Goal: Task Accomplishment & Management: Use online tool/utility

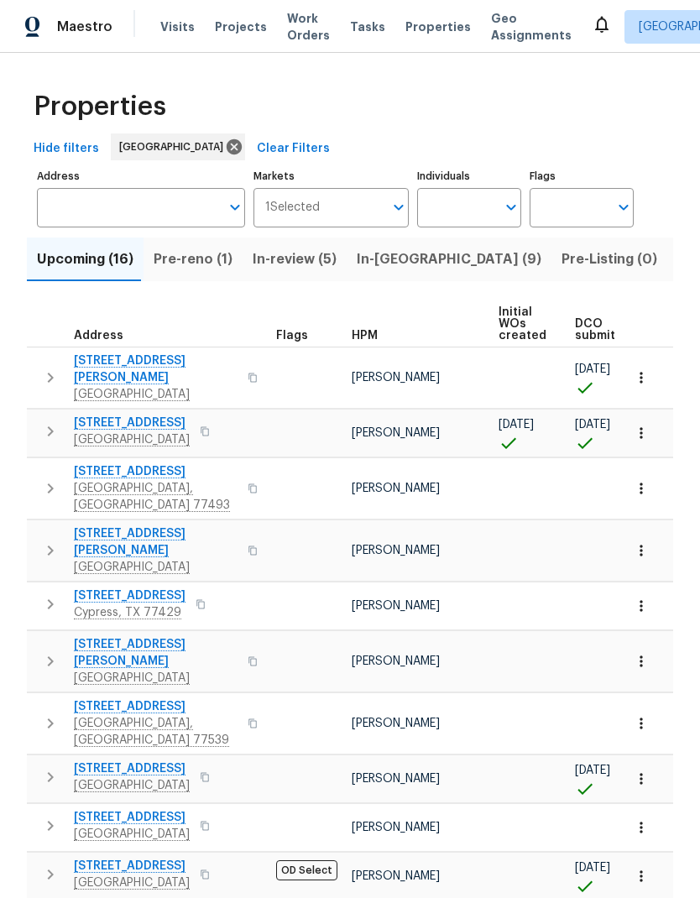
click at [472, 199] on input "Individuals" at bounding box center [456, 207] width 79 height 39
type input "Stephen lacy"
click at [452, 261] on input "checkbox" at bounding box center [448, 260] width 35 height 35
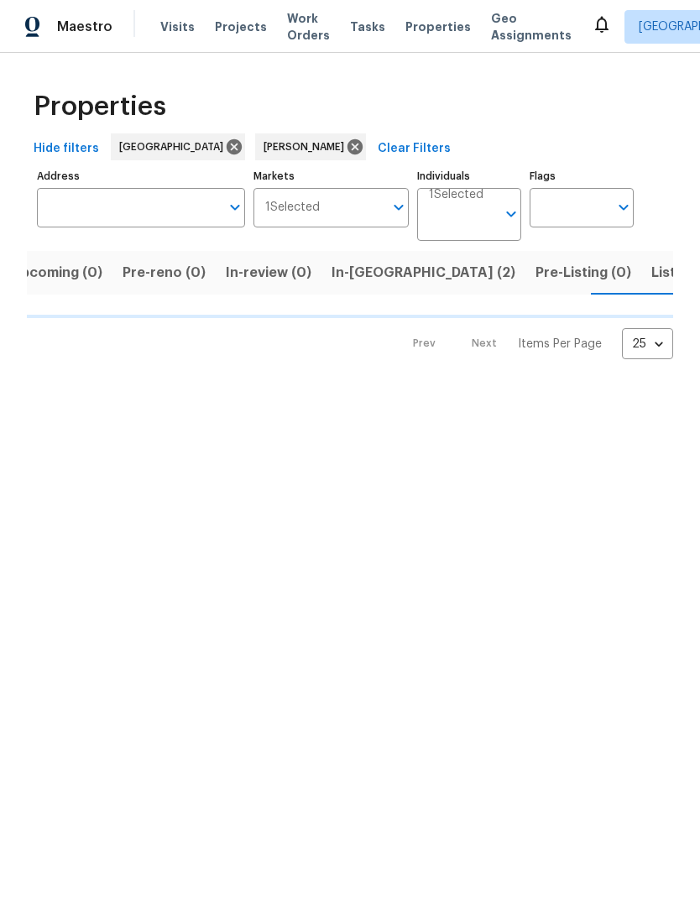
scroll to position [0, 27]
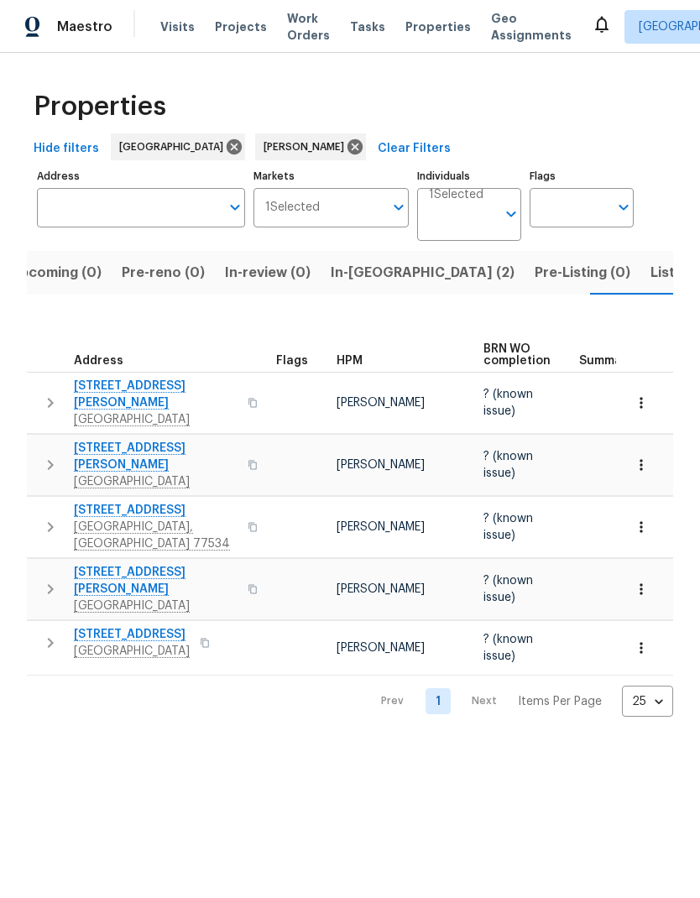
click at [645, 395] on icon "button" at bounding box center [641, 403] width 17 height 17
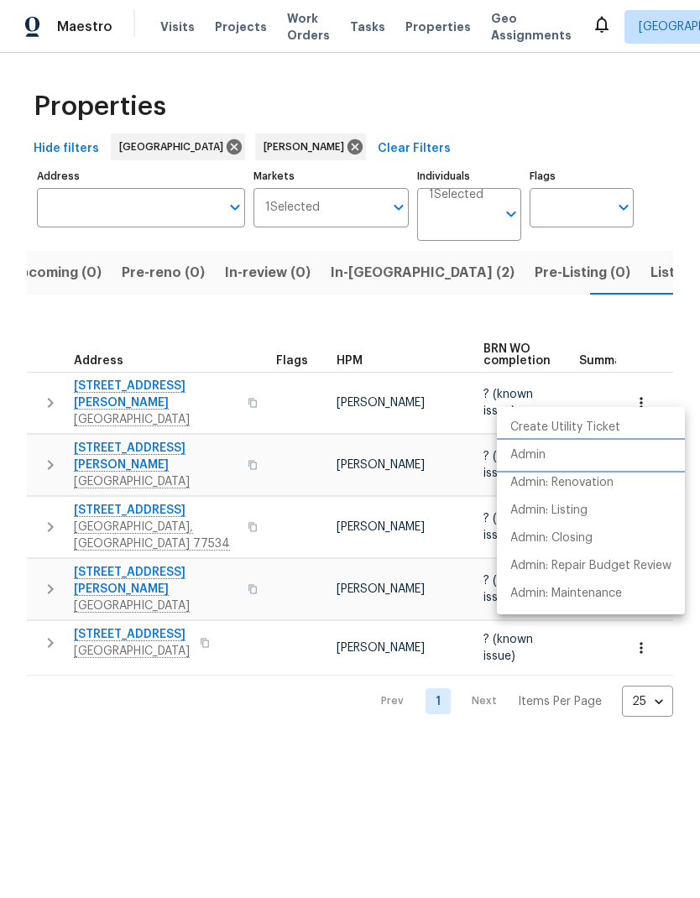
click at [546, 456] on p "Admin" at bounding box center [527, 456] width 35 height 18
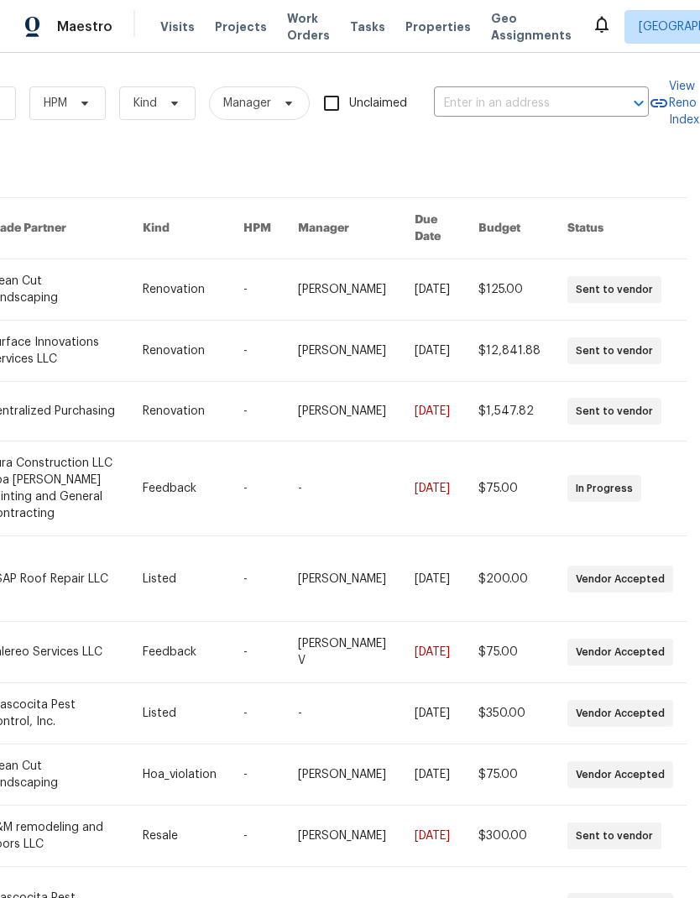
scroll to position [0, 276]
click at [542, 92] on input "text" at bounding box center [518, 104] width 168 height 26
type input "[GEOGRAPHIC_DATA]"
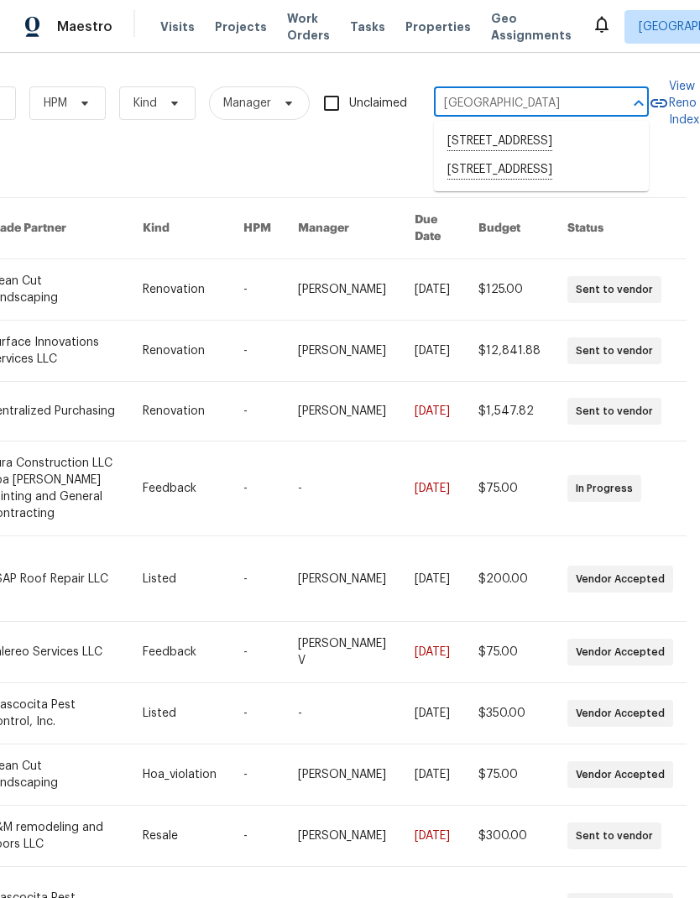
click at [573, 185] on li "[STREET_ADDRESS]" at bounding box center [541, 170] width 215 height 29
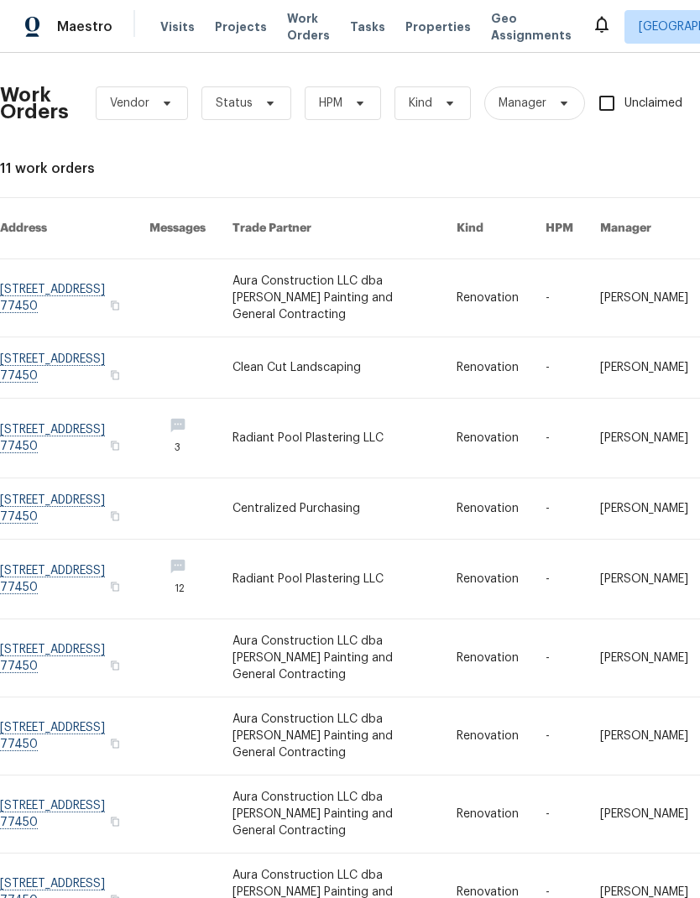
click at [314, 337] on link at bounding box center [345, 367] width 224 height 60
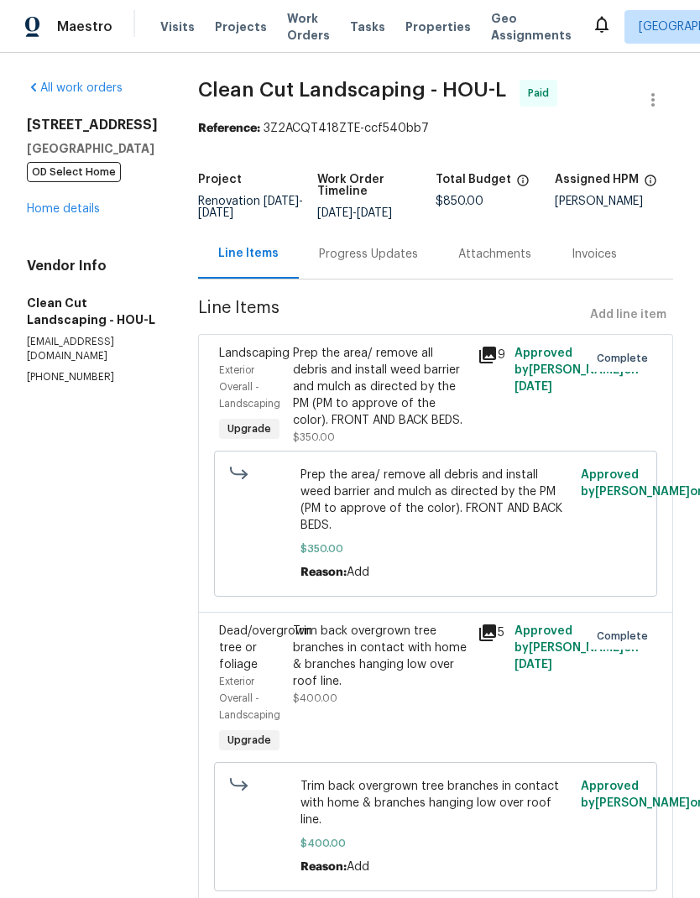
click at [74, 215] on link "Home details" at bounding box center [63, 209] width 73 height 12
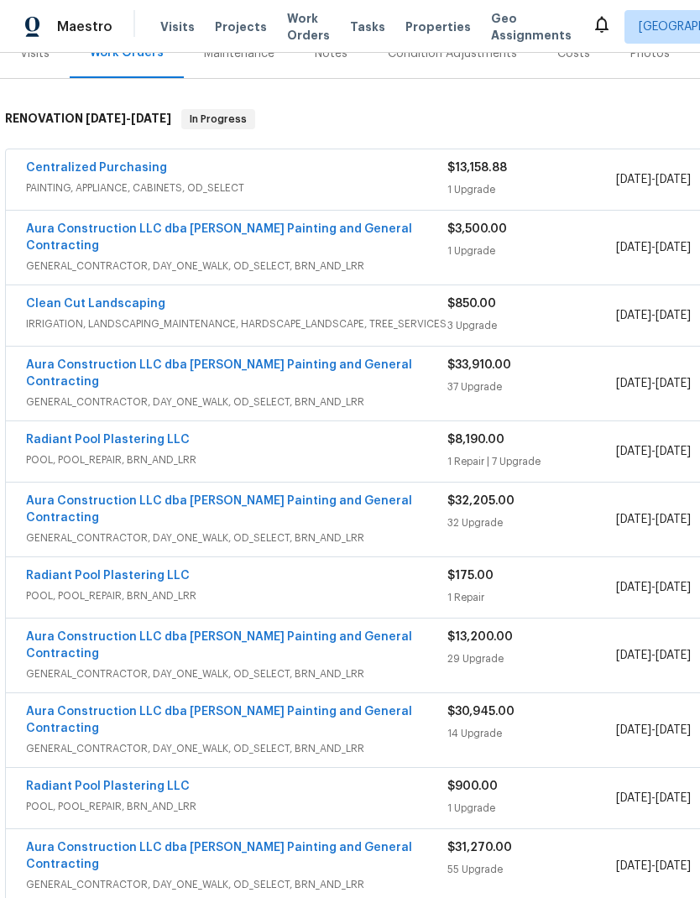
scroll to position [242, 0]
click at [494, 435] on span "$8,190.00" at bounding box center [475, 441] width 57 height 12
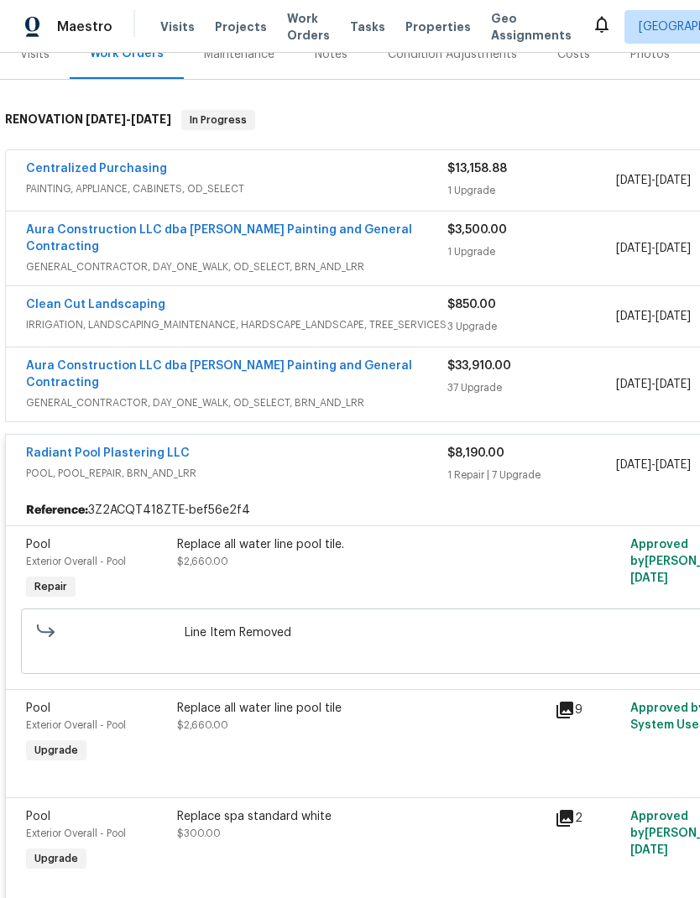
click at [479, 445] on div "$8,190.00 1 Repair | 7 Upgrade" at bounding box center [531, 465] width 169 height 40
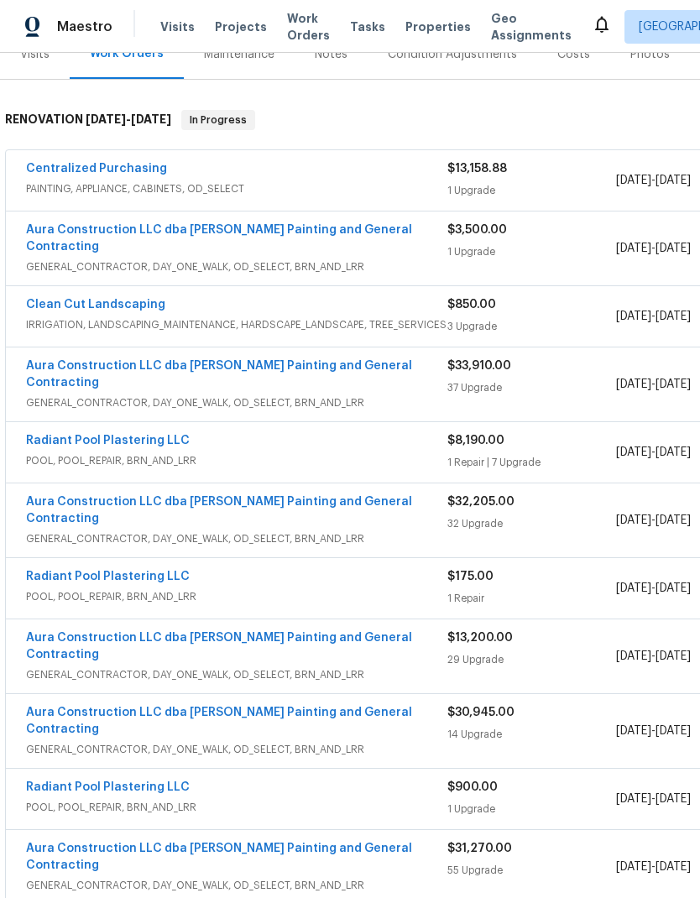
click at [488, 432] on div "$8,190.00" at bounding box center [531, 440] width 169 height 17
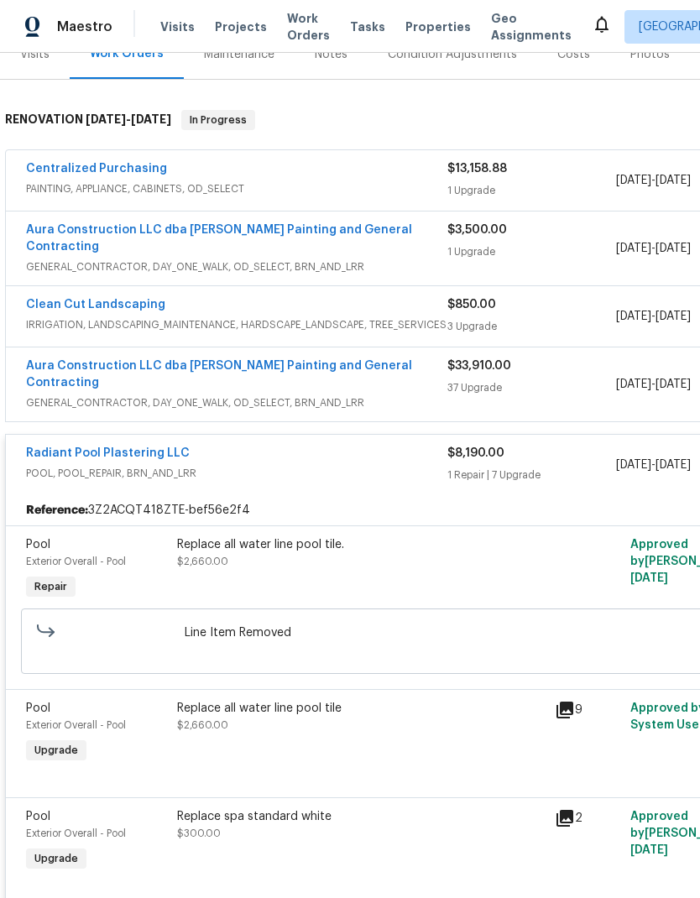
click at [502, 467] on div "1 Repair | 7 Upgrade" at bounding box center [531, 475] width 169 height 17
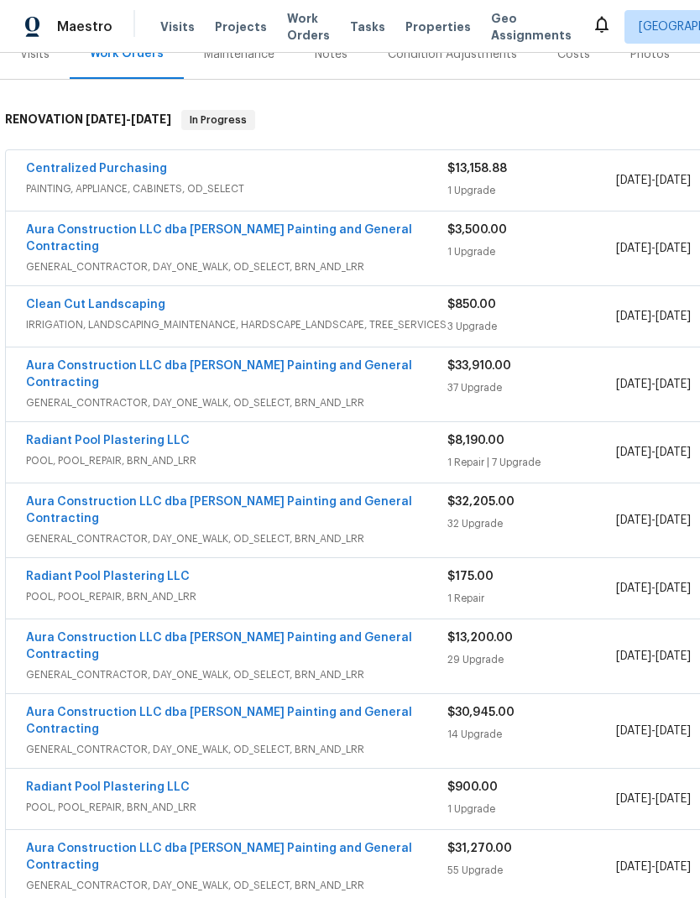
click at [69, 435] on link "Radiant Pool Plastering LLC" at bounding box center [108, 441] width 164 height 12
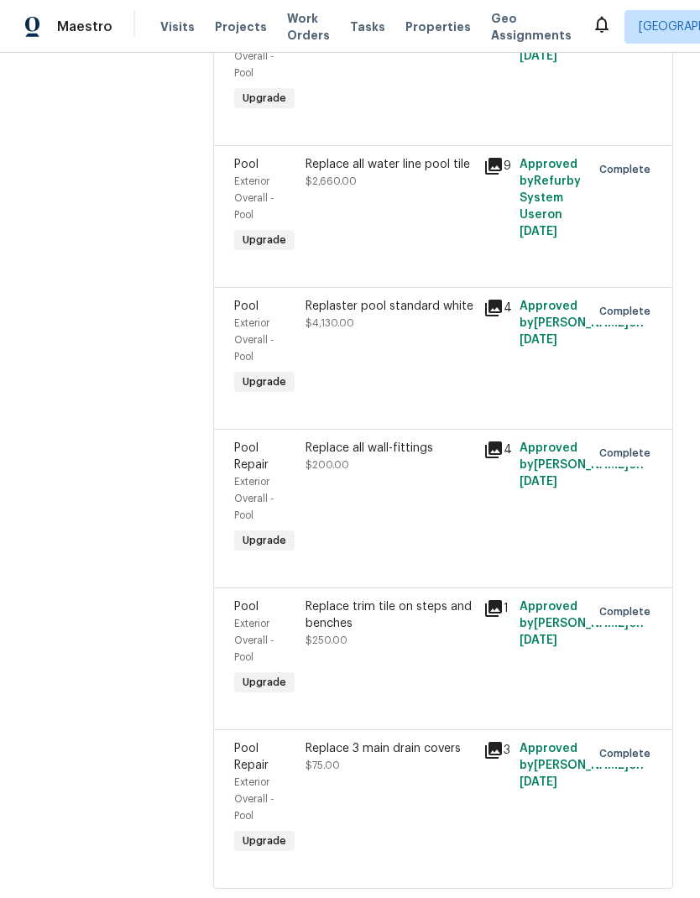
click at [133, 429] on section "All work orders [STREET_ADDRESS][PERSON_NAME] OD Select Home Home details Vendo…" at bounding box center [100, 249] width 146 height 1319
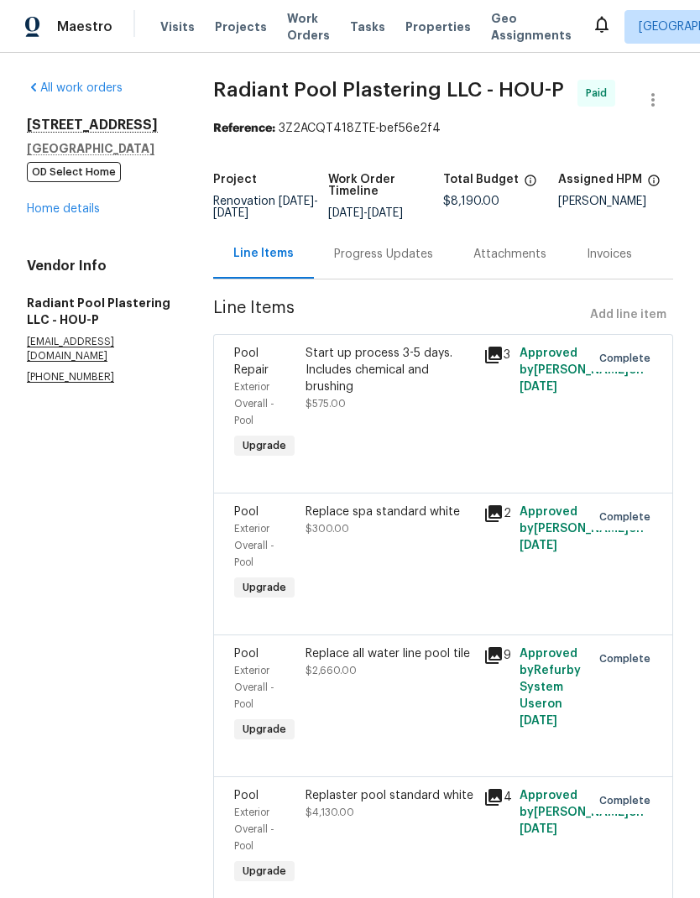
click at [82, 207] on link "Home details" at bounding box center [63, 209] width 73 height 12
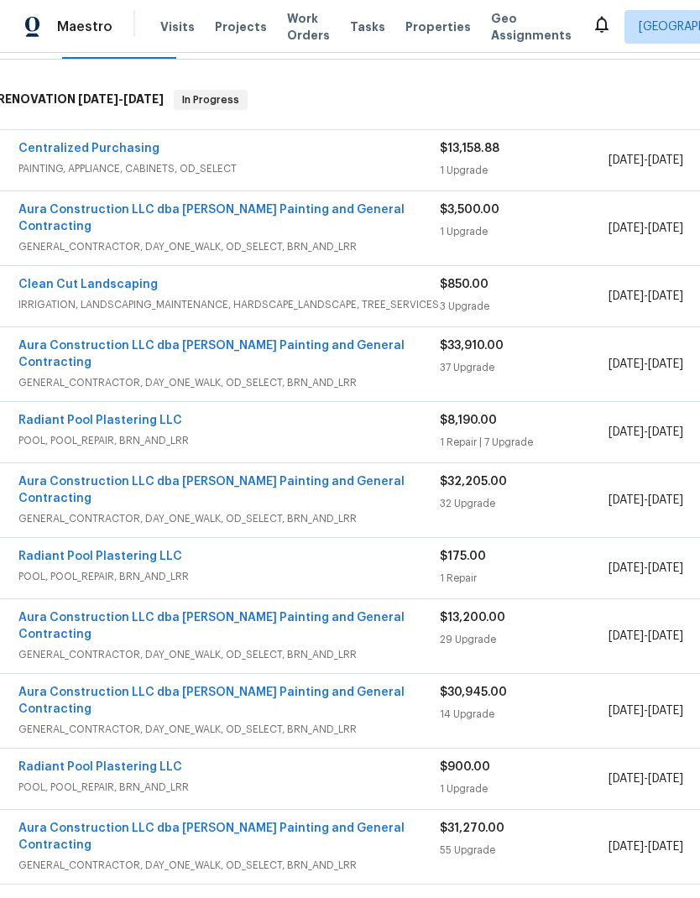
scroll to position [264, 6]
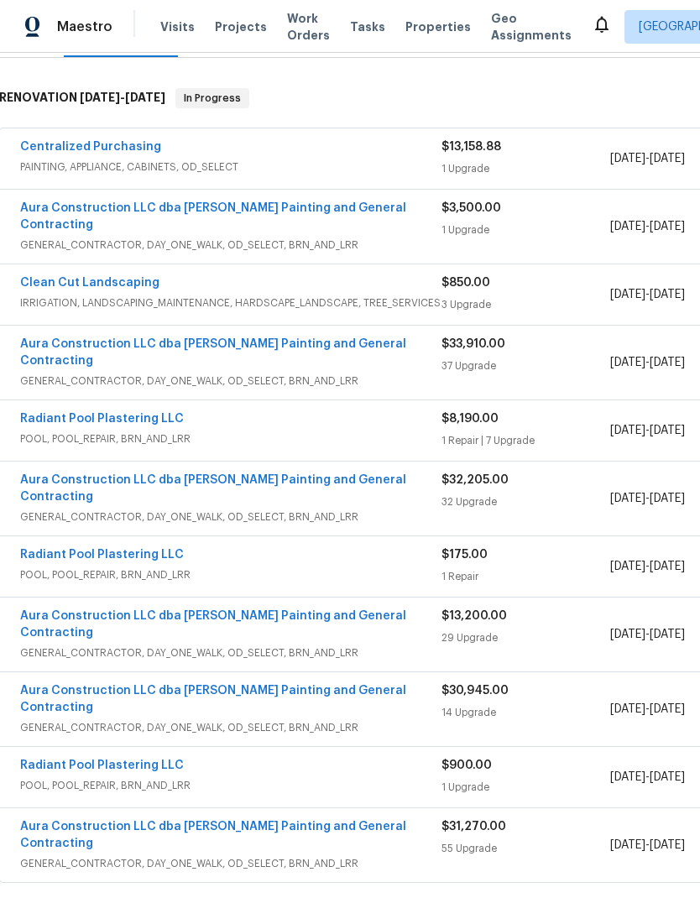
click at [71, 549] on link "Radiant Pool Plastering LLC" at bounding box center [102, 555] width 164 height 12
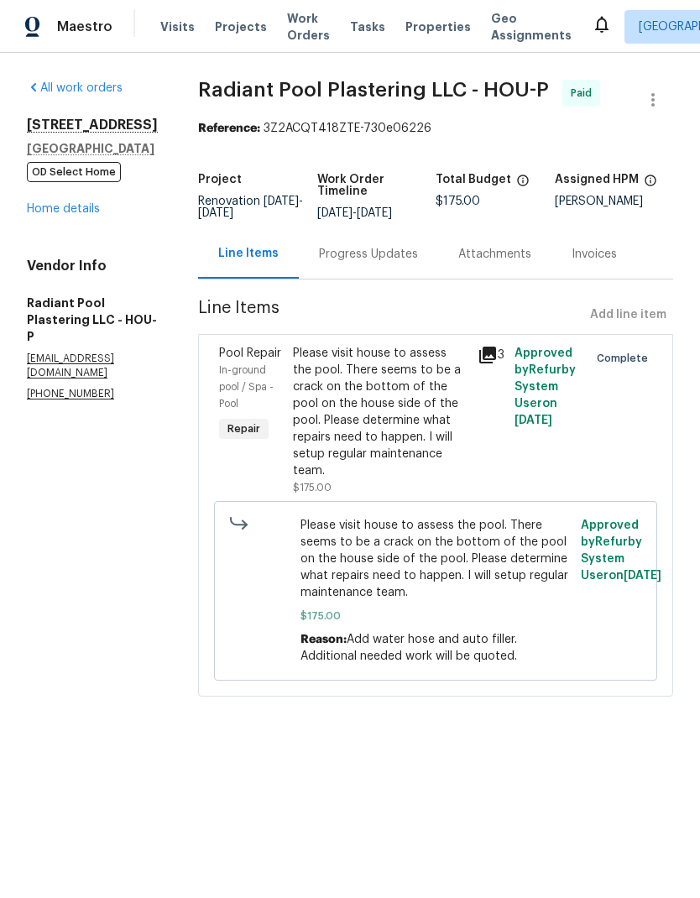
click at [78, 212] on link "Home details" at bounding box center [63, 209] width 73 height 12
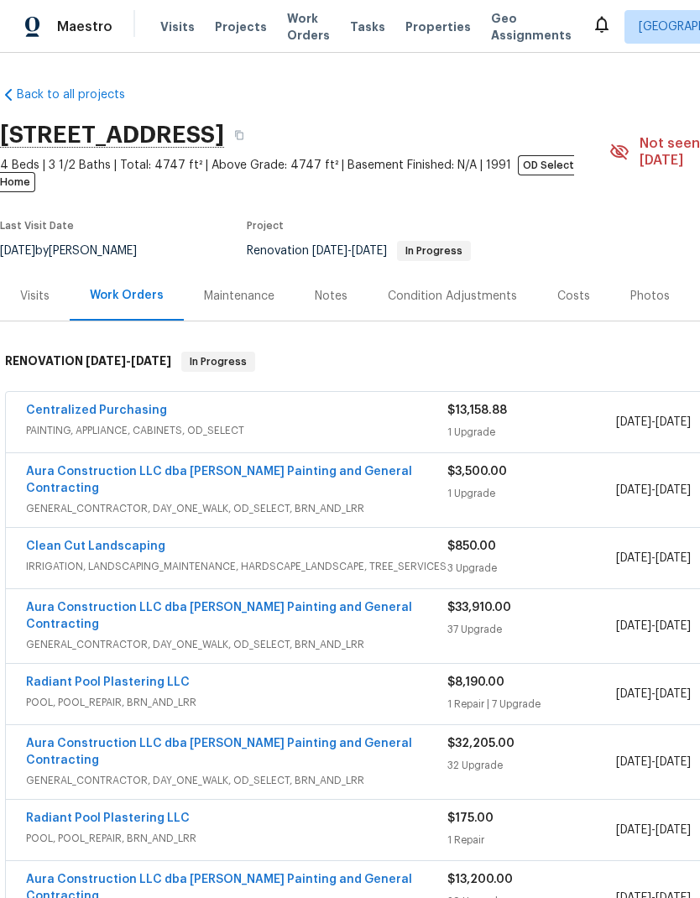
click at [292, 29] on span "Work Orders" at bounding box center [308, 27] width 43 height 34
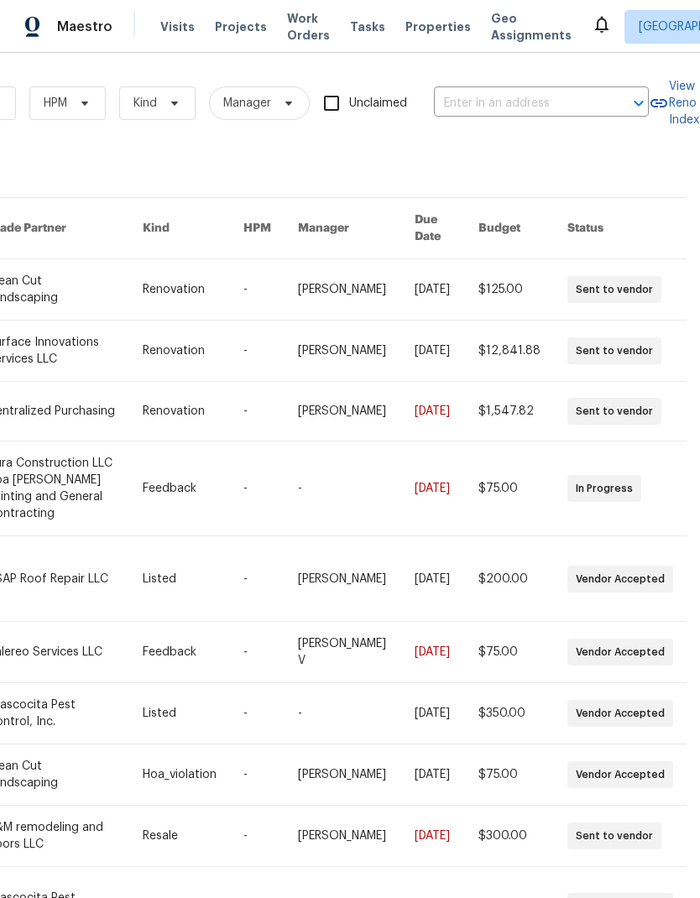
scroll to position [0, 276]
click at [526, 97] on input "text" at bounding box center [518, 104] width 168 height 26
type input "sierra long"
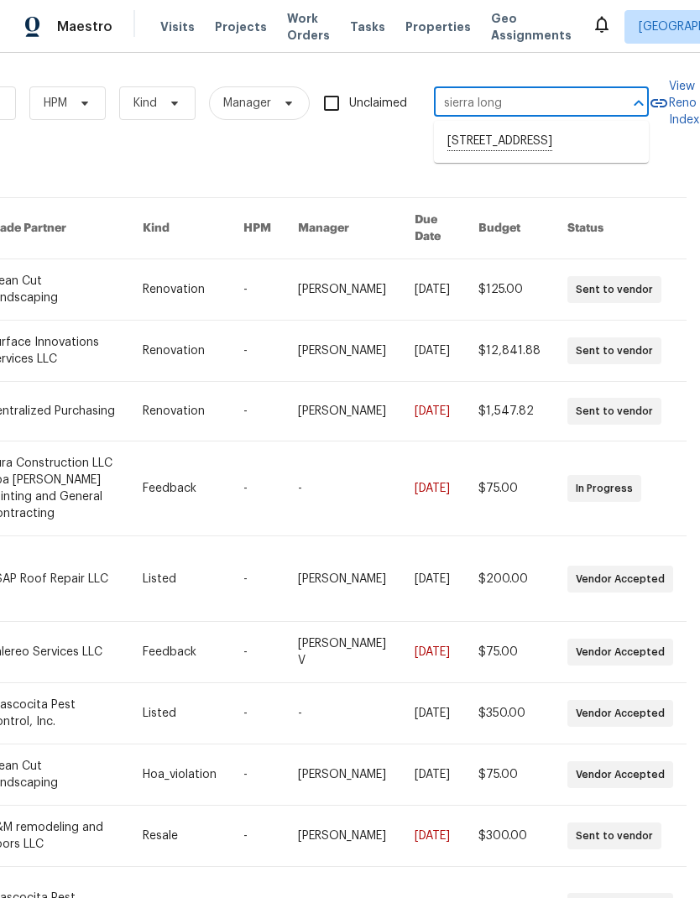
click at [564, 144] on li "[STREET_ADDRESS]" at bounding box center [541, 142] width 215 height 29
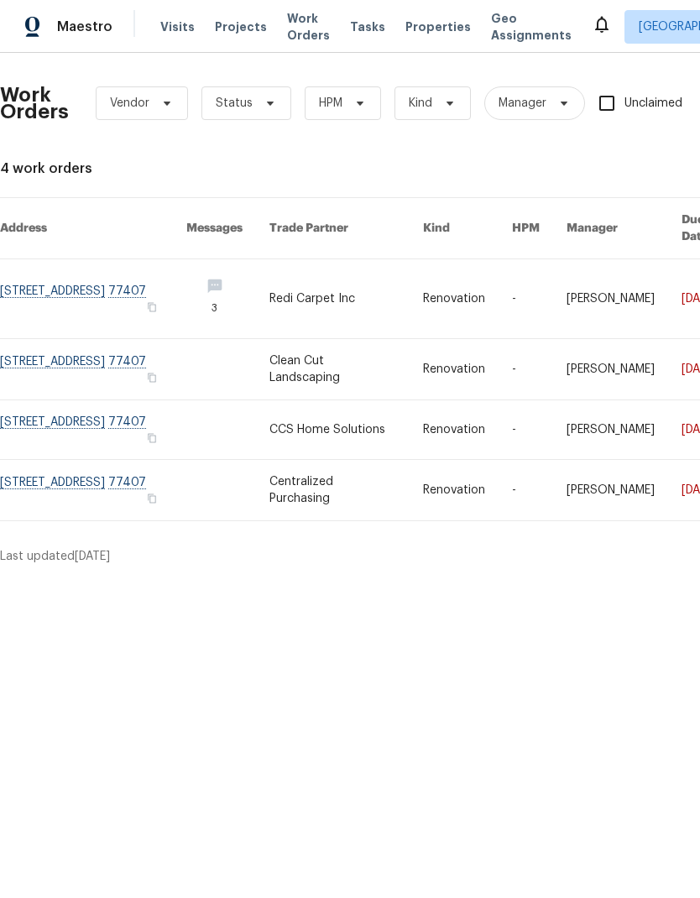
click at [344, 358] on link at bounding box center [346, 369] width 154 height 60
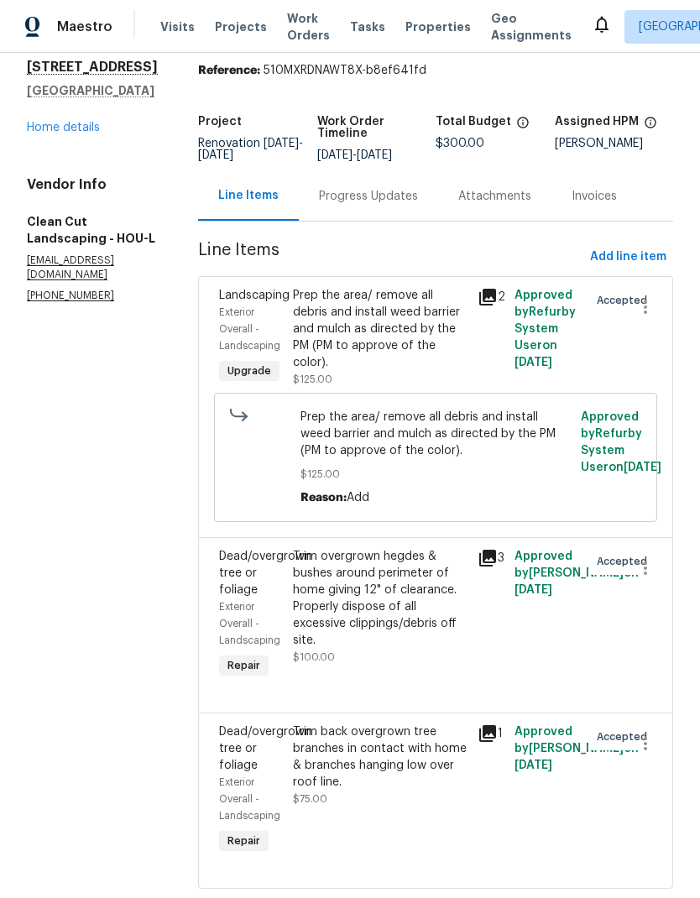
scroll to position [57, 0]
click at [398, 792] on div "Trim back overgrown tree branches in contact with home & branches hanging low o…" at bounding box center [380, 758] width 175 height 67
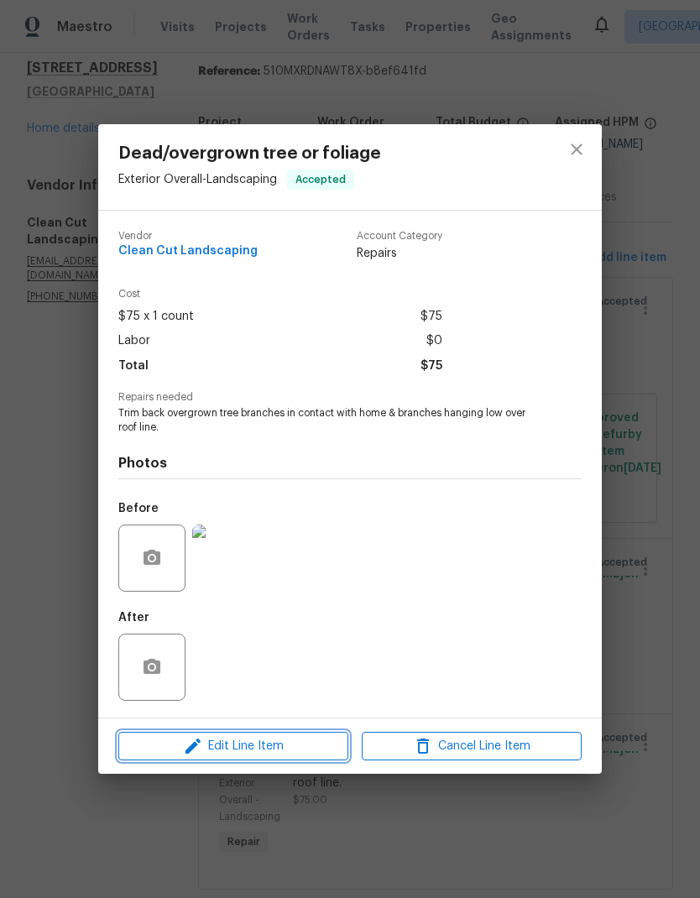
click at [316, 755] on span "Edit Line Item" at bounding box center [233, 746] width 220 height 21
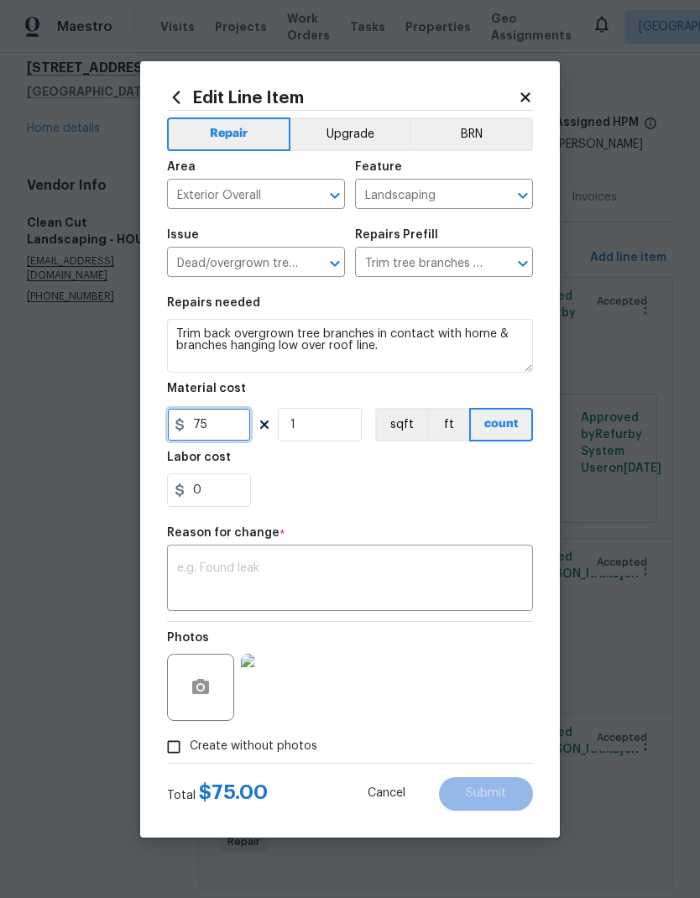
click at [186, 426] on input "75" at bounding box center [209, 425] width 84 height 34
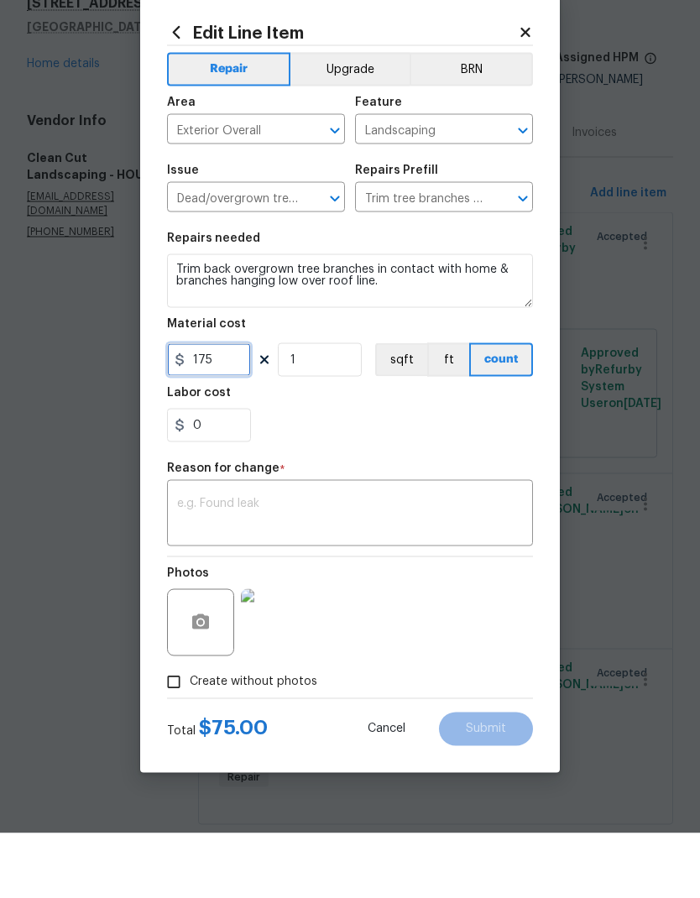
type input "175"
click at [400, 562] on textarea at bounding box center [350, 579] width 346 height 35
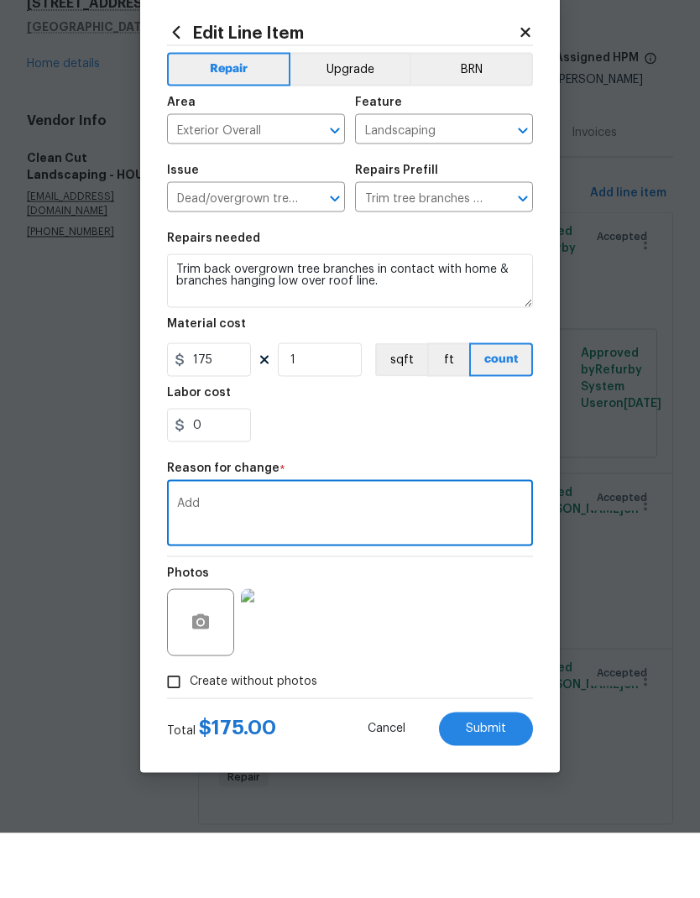
type textarea "Add"
click at [210, 473] on input "0" at bounding box center [209, 490] width 84 height 34
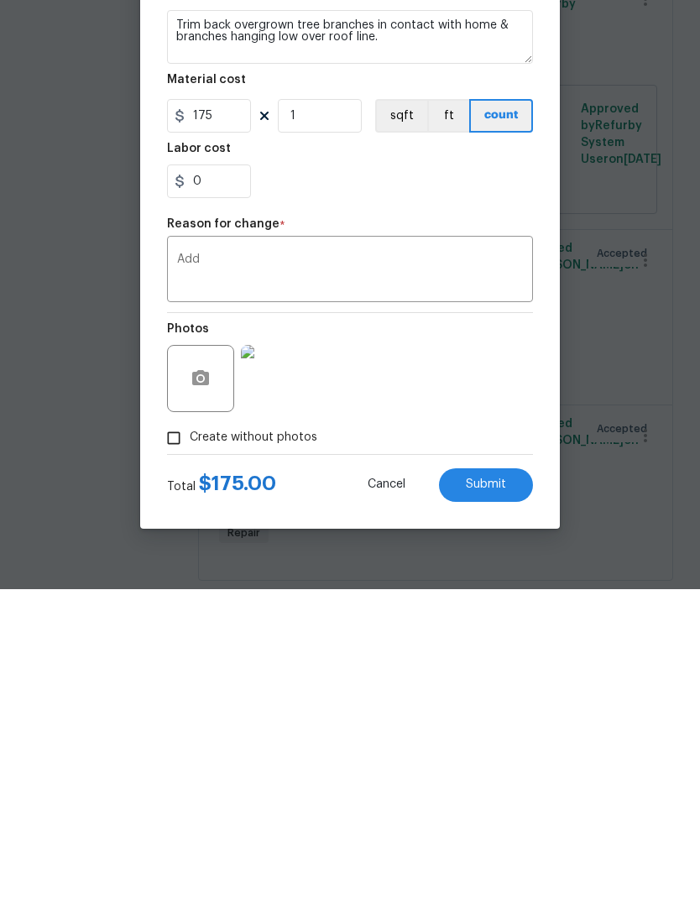
click at [513, 777] on button "Submit" at bounding box center [486, 794] width 94 height 34
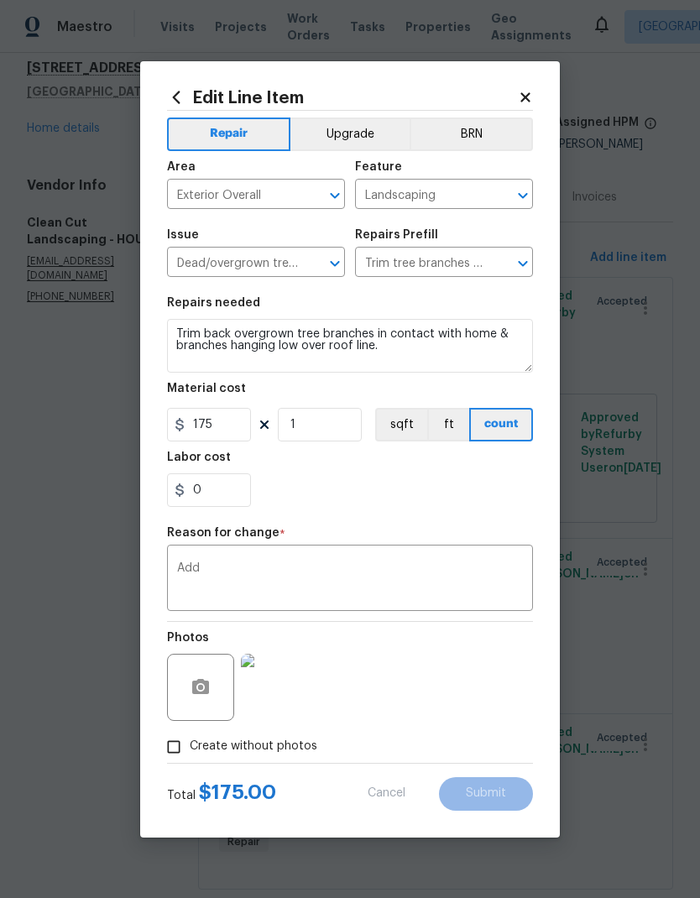
type input "75"
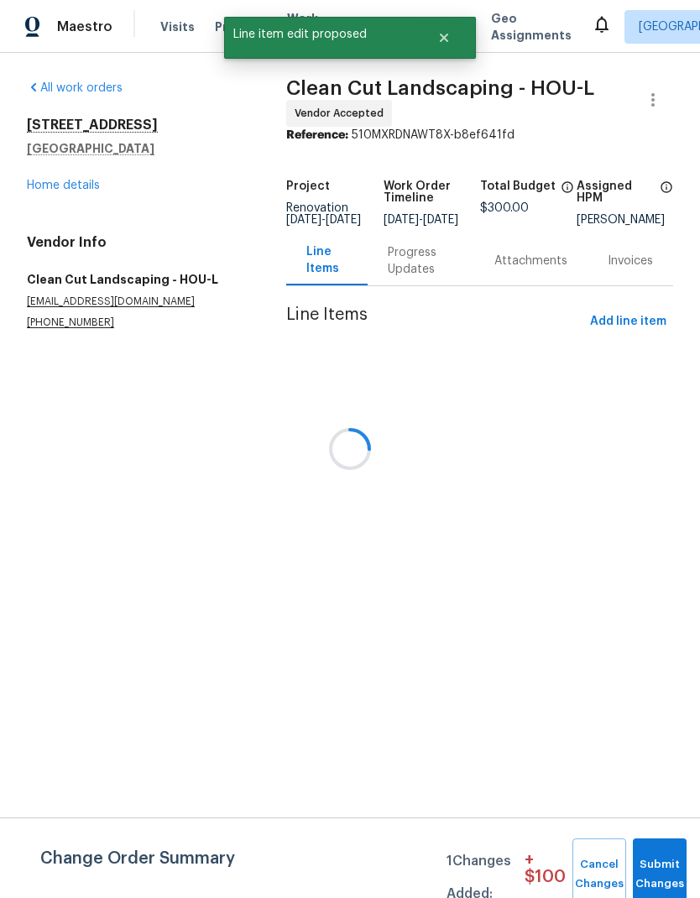
scroll to position [0, 0]
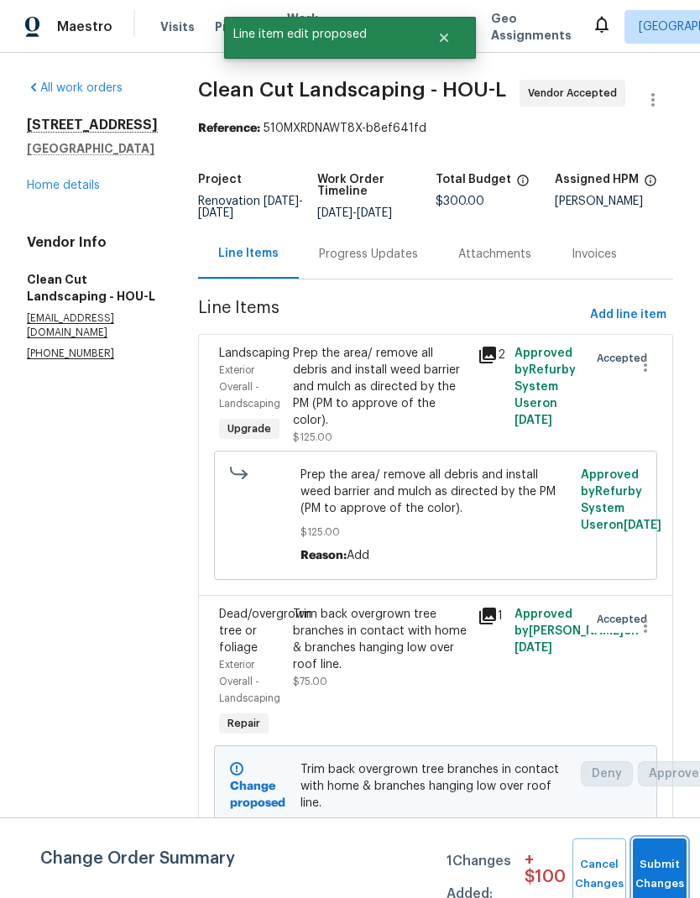
click at [660, 860] on button "Submit Changes" at bounding box center [660, 875] width 54 height 72
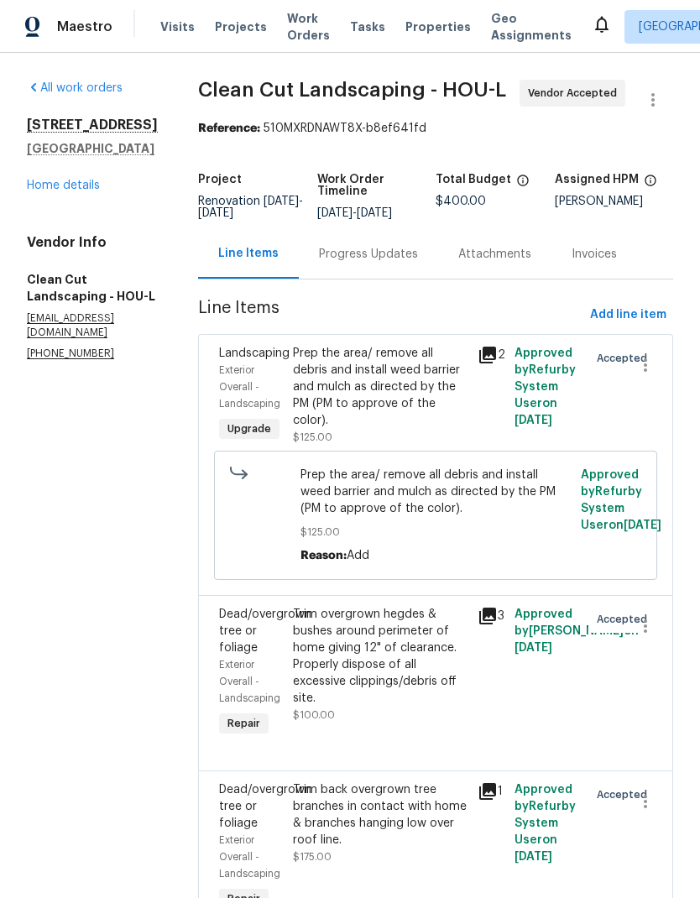
click at [92, 185] on link "Home details" at bounding box center [63, 186] width 73 height 12
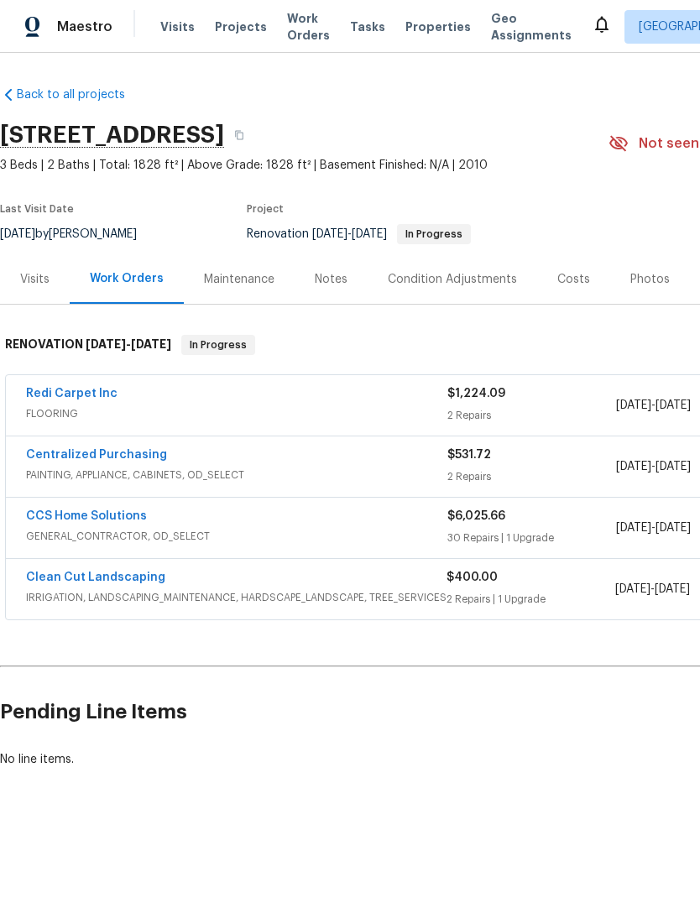
click at [70, 519] on link "CCS Home Solutions" at bounding box center [86, 516] width 121 height 12
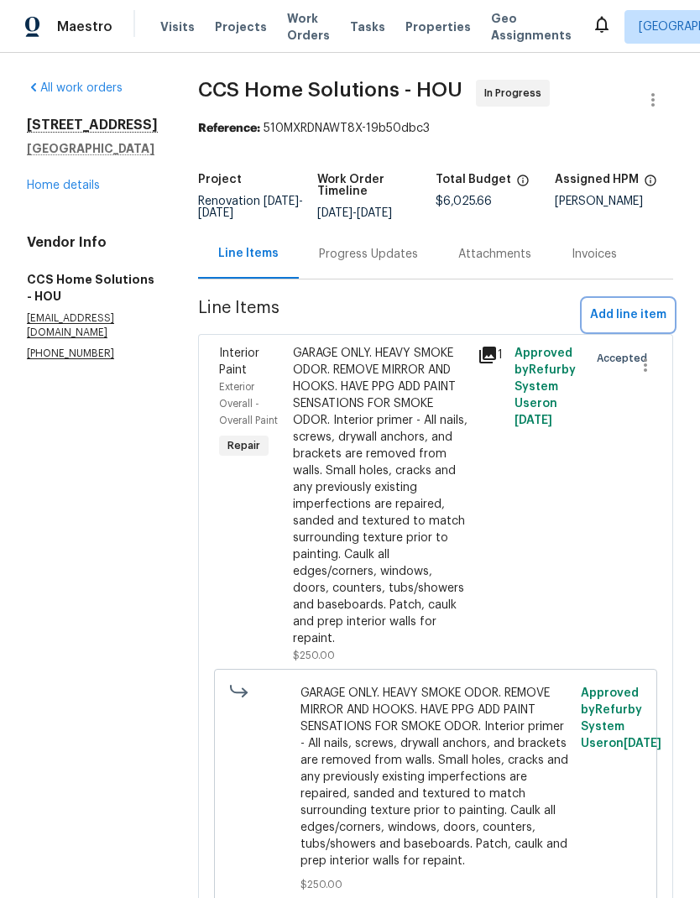
click at [641, 326] on span "Add line item" at bounding box center [628, 315] width 76 height 21
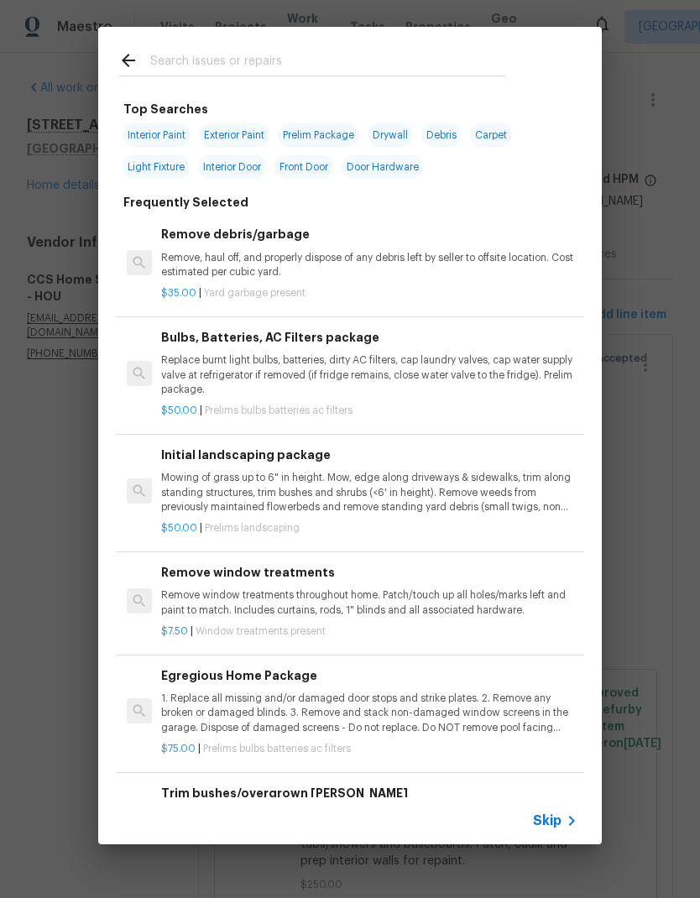
click at [406, 60] on input "text" at bounding box center [328, 62] width 356 height 25
type input "Kitchen fa"
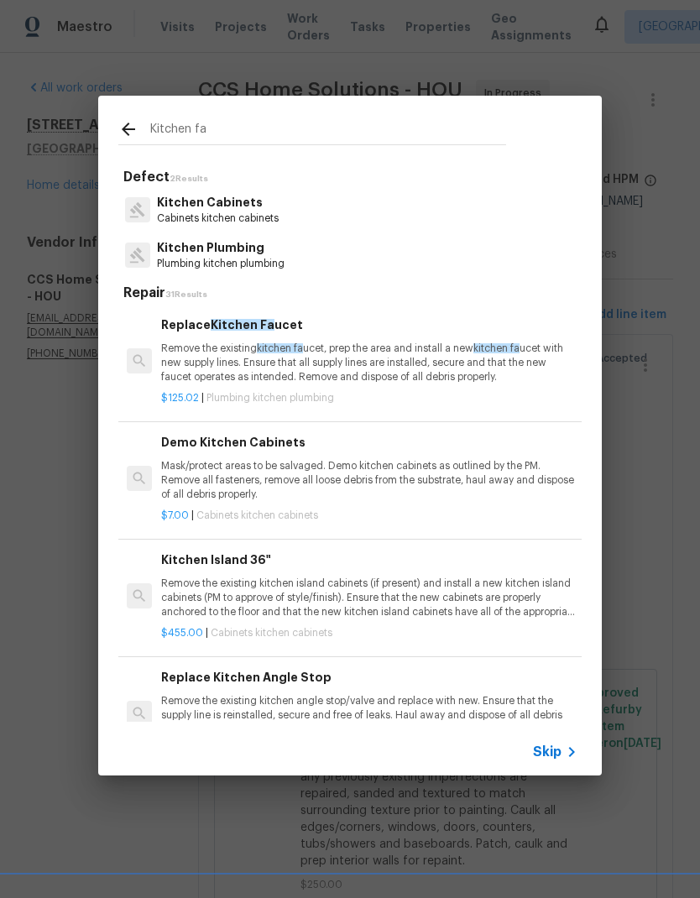
click at [428, 370] on p "Remove the existing kitchen fa ucet, prep the area and install a new kitchen fa…" at bounding box center [369, 363] width 416 height 43
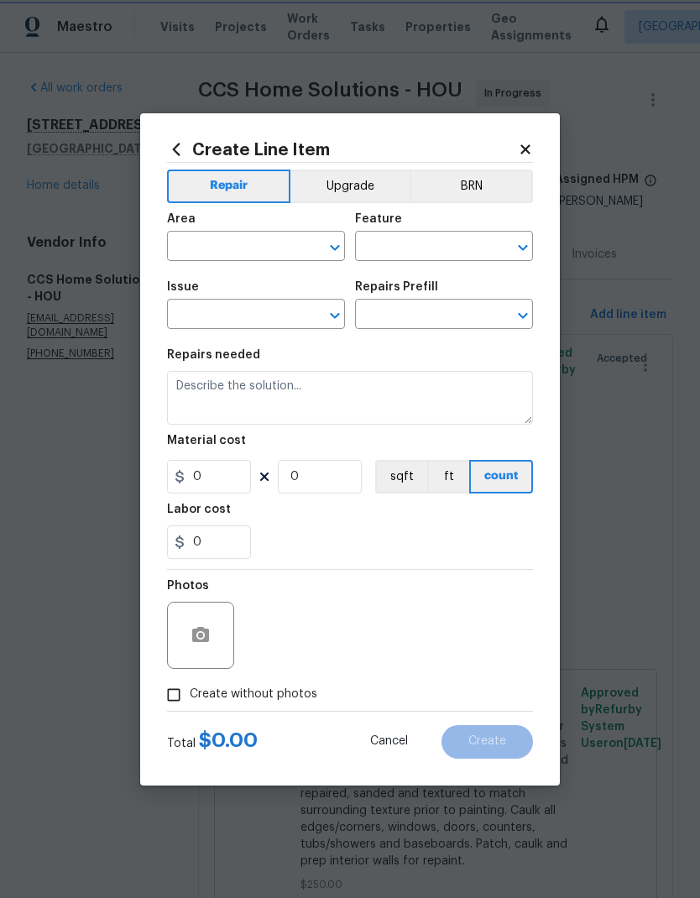
type input "Plumbing"
type input "Kitchen Plumbing"
type textarea "Remove the existing kitchen faucet, prep the area and install a new kitchen fau…"
type input "1"
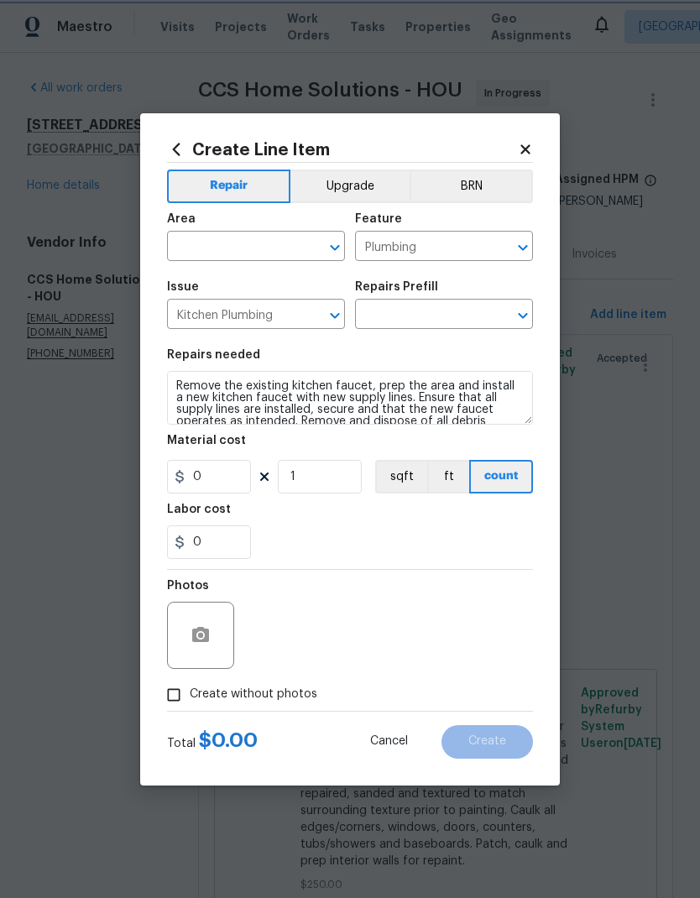
type input "Replace Kitchen Faucet $125.02"
type input "125.02"
click at [427, 329] on input "Replace Kitchen Faucet $125.02" at bounding box center [420, 316] width 131 height 26
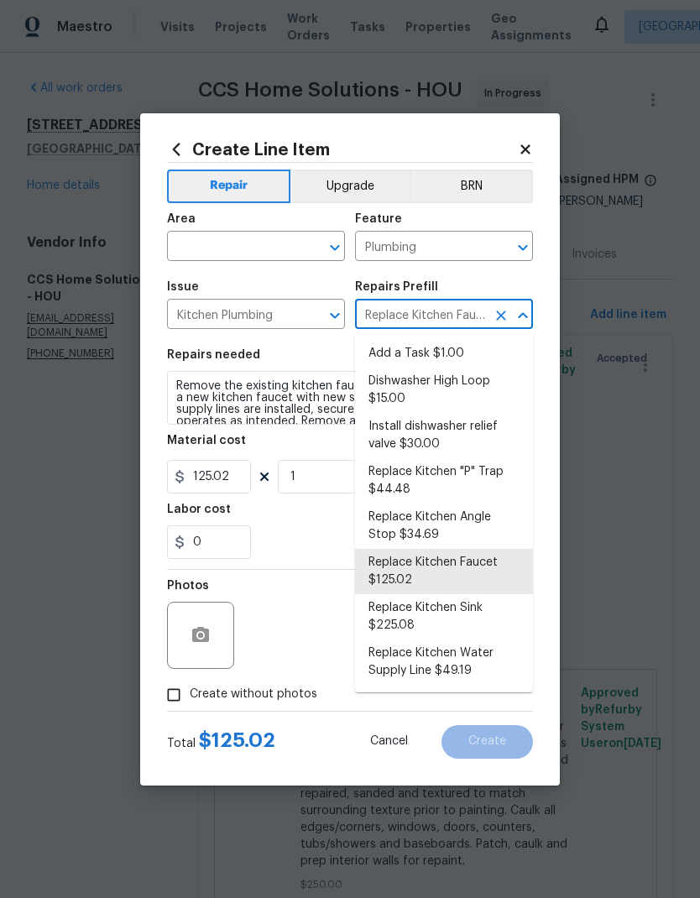
click at [302, 238] on div at bounding box center [323, 248] width 44 height 24
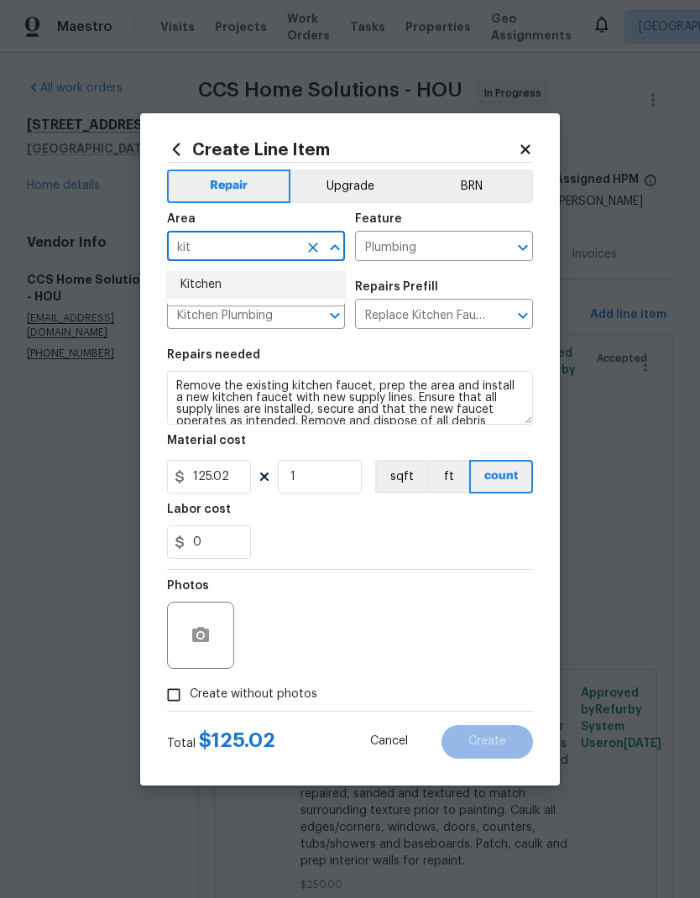
click at [280, 280] on li "Kitchen" at bounding box center [256, 285] width 178 height 28
type input "Kitchen"
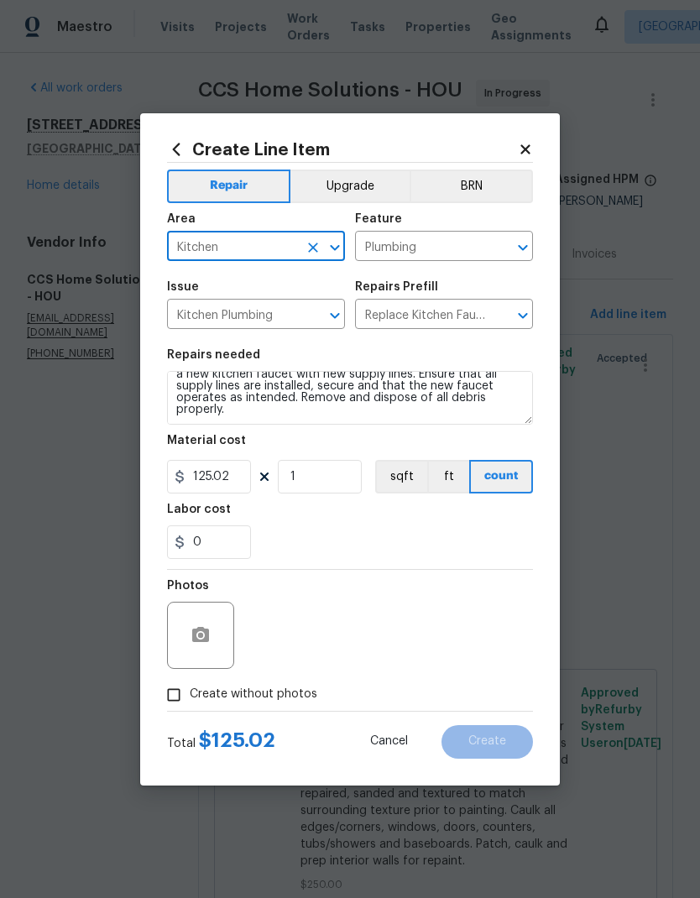
scroll to position [24, 0]
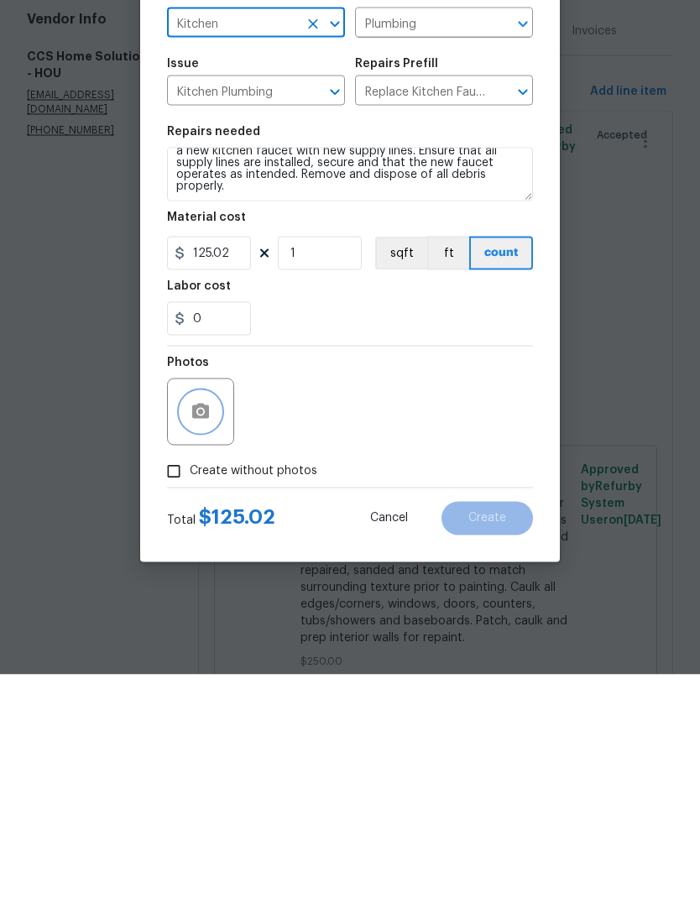
click at [207, 627] on icon "button" at bounding box center [200, 634] width 17 height 15
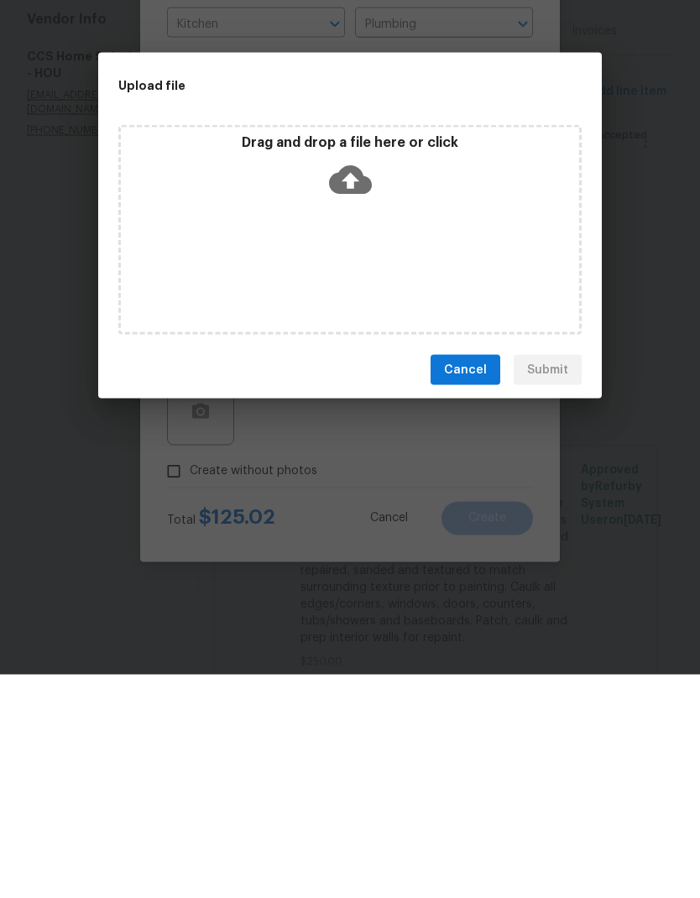
scroll to position [67, 0]
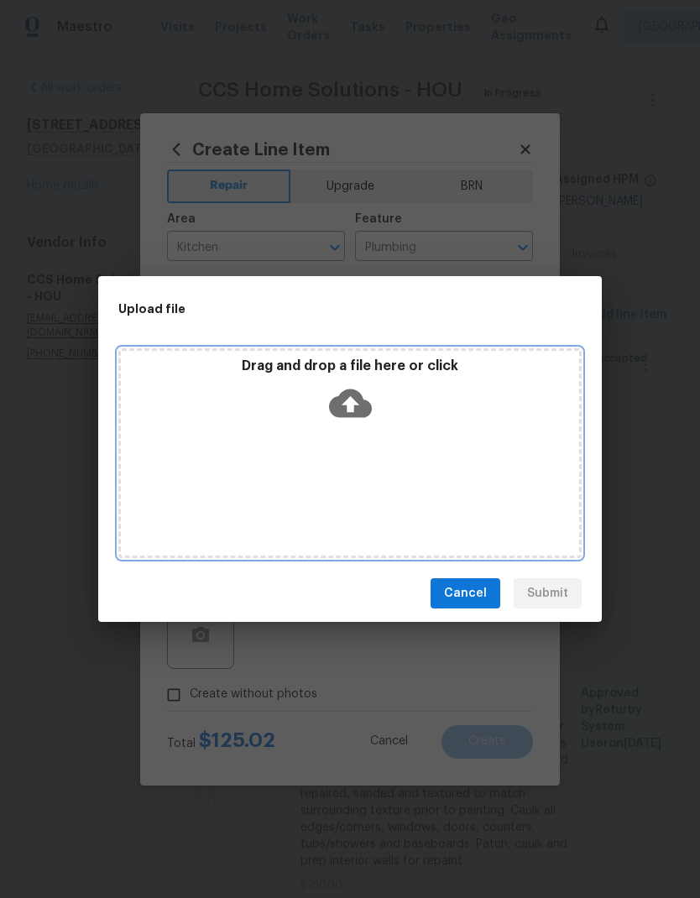
click at [365, 402] on icon at bounding box center [350, 404] width 43 height 29
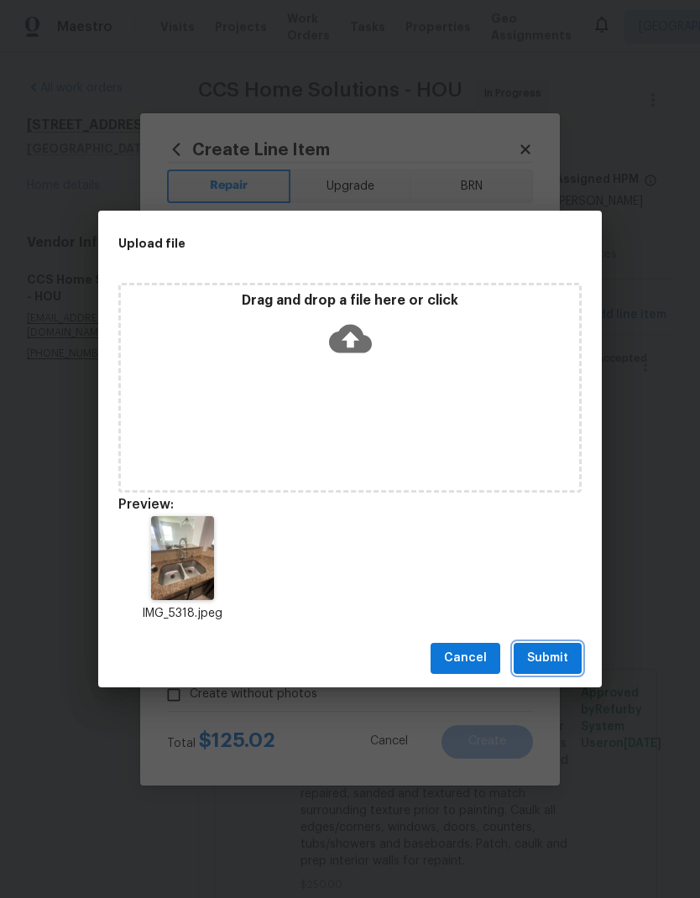
click at [563, 655] on span "Submit" at bounding box center [547, 658] width 41 height 21
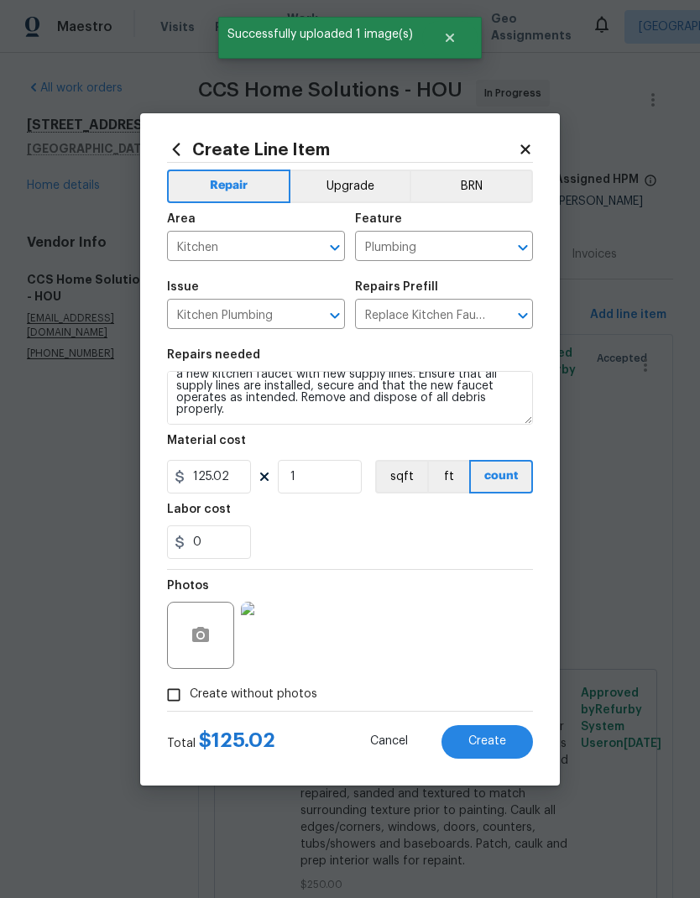
click at [502, 740] on span "Create" at bounding box center [487, 741] width 38 height 13
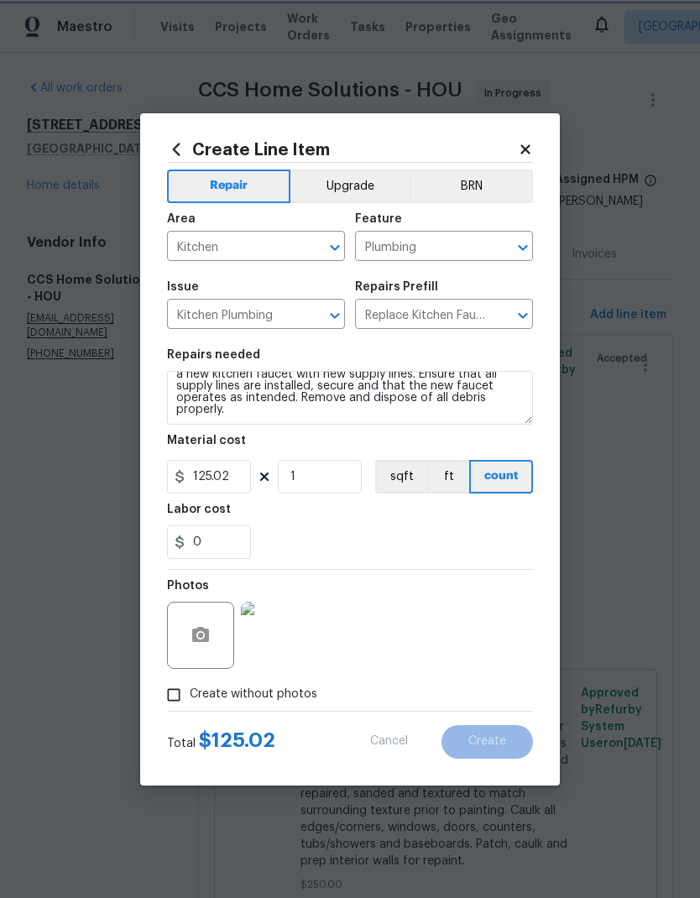
scroll to position [0, 0]
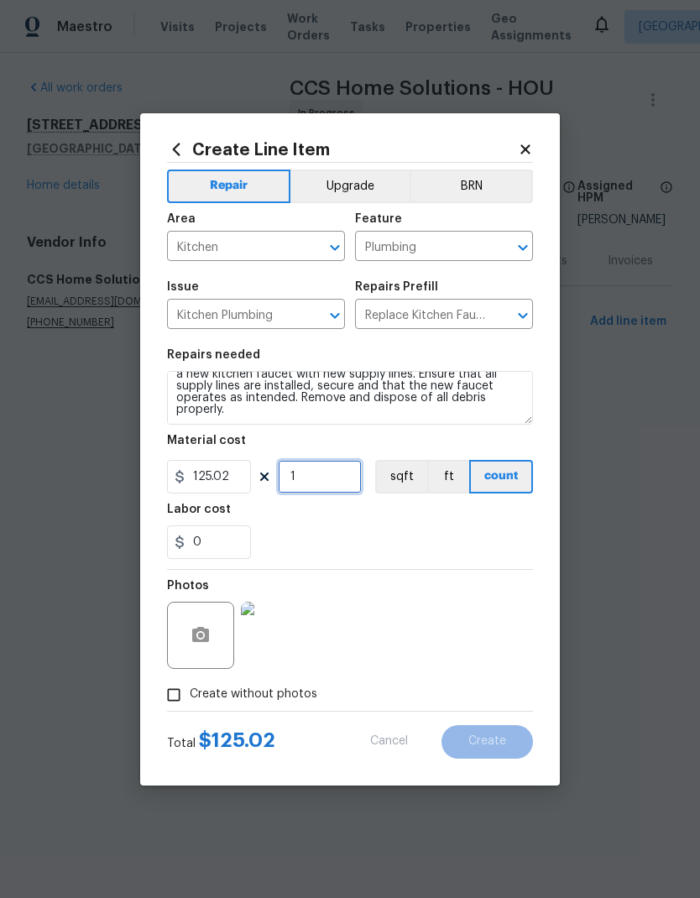
click at [322, 485] on input "1" at bounding box center [320, 477] width 84 height 34
click at [479, 524] on div "Labor cost" at bounding box center [350, 515] width 366 height 22
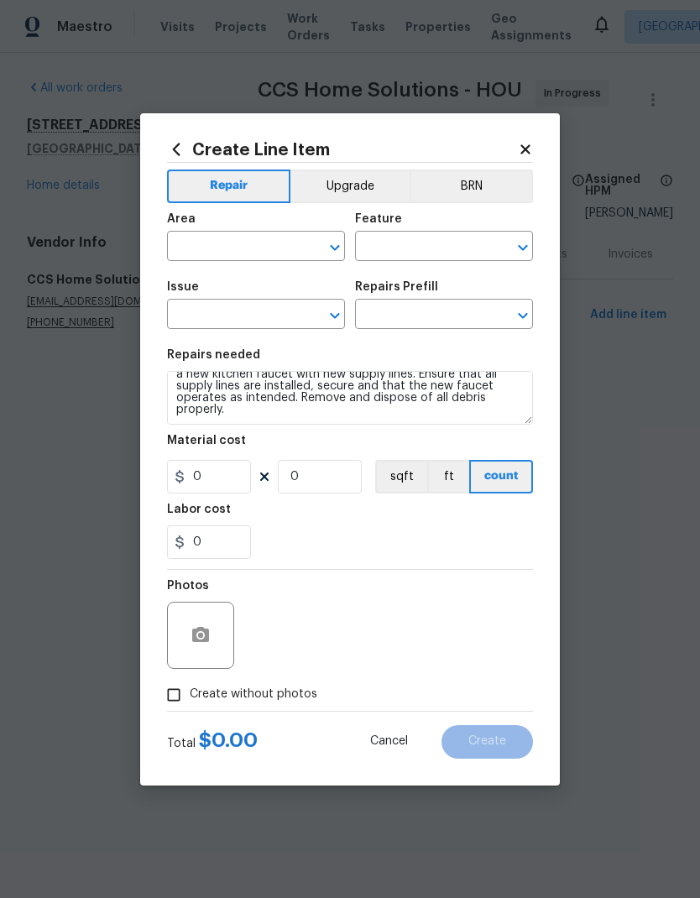
click at [504, 395] on textarea "Remove the existing kitchen faucet, prep the area and install a new kitchen fau…" at bounding box center [350, 398] width 366 height 54
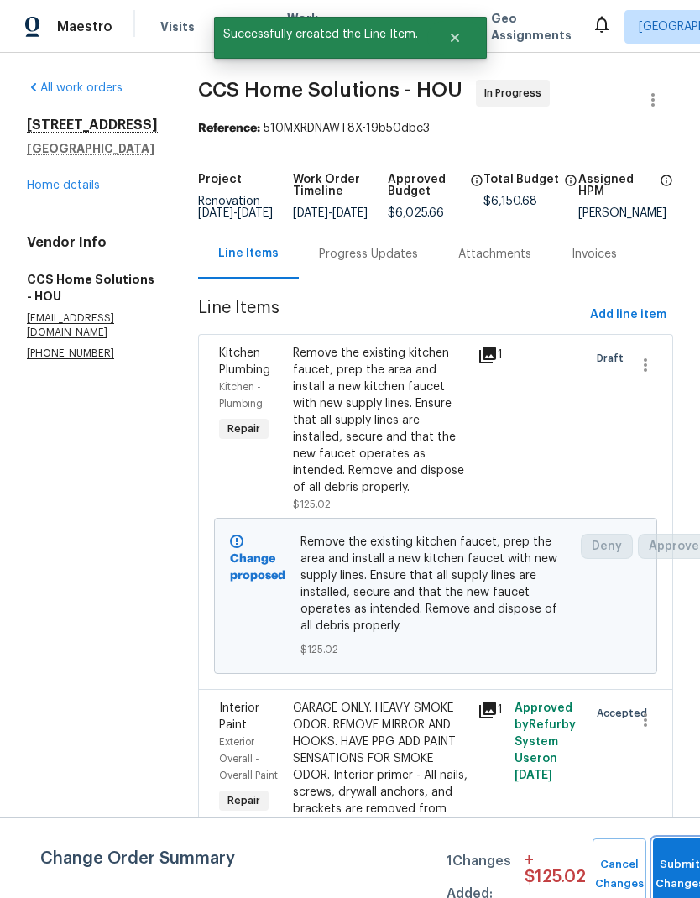
click at [677, 866] on button "Submit Changes" at bounding box center [680, 875] width 54 height 72
click at [676, 866] on button "Submit Changes" at bounding box center [680, 875] width 54 height 72
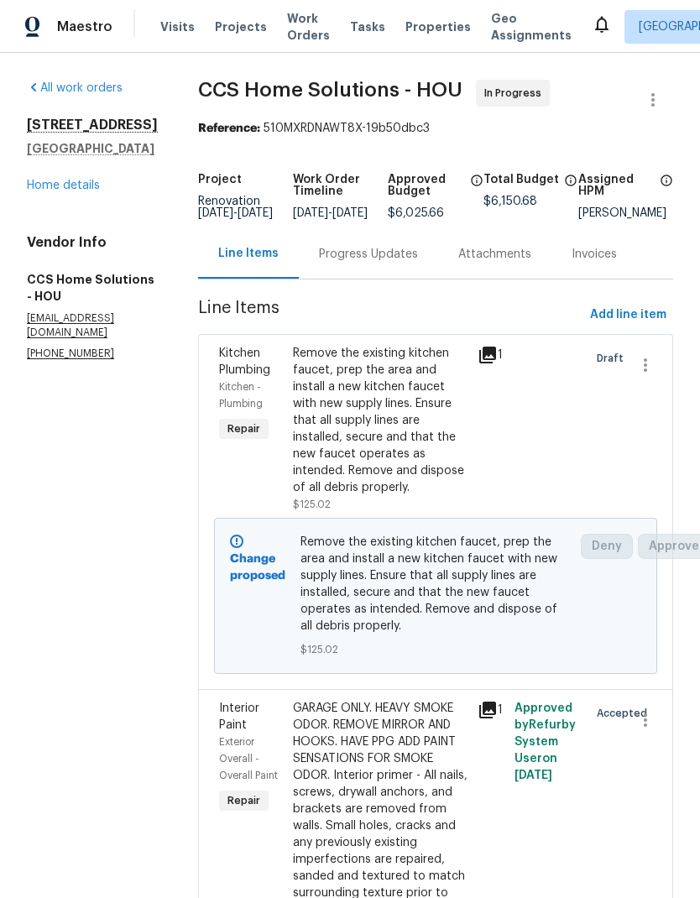
click at [71, 189] on link "Home details" at bounding box center [63, 186] width 73 height 12
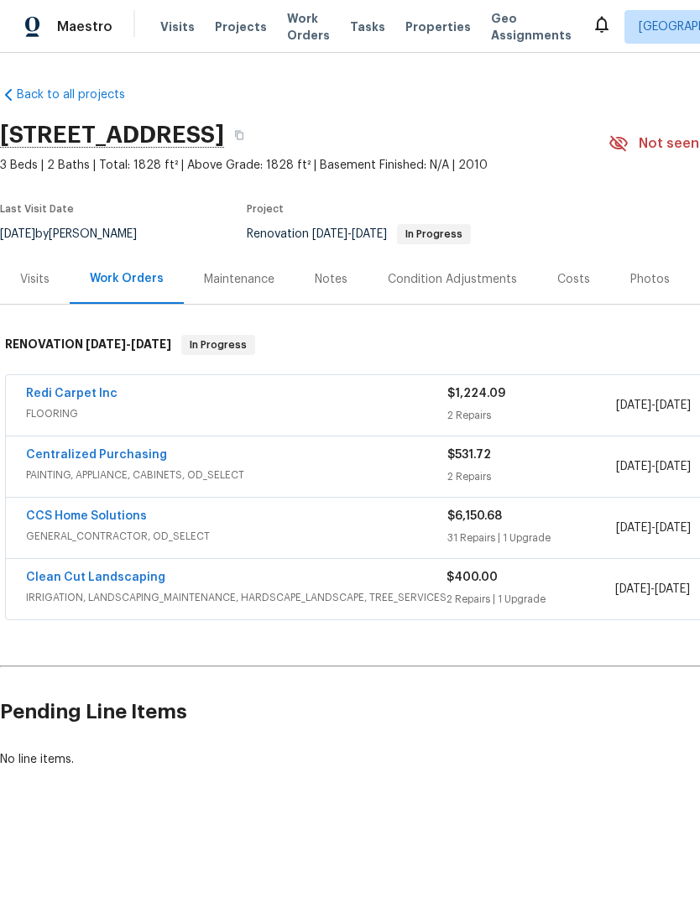
click at [99, 592] on span "IRRIGATION, LANDSCAPING_MAINTENANCE, HARDSCAPE_LANDSCAPE, TREE_SERVICES" at bounding box center [236, 597] width 421 height 17
